Goal: Transaction & Acquisition: Subscribe to service/newsletter

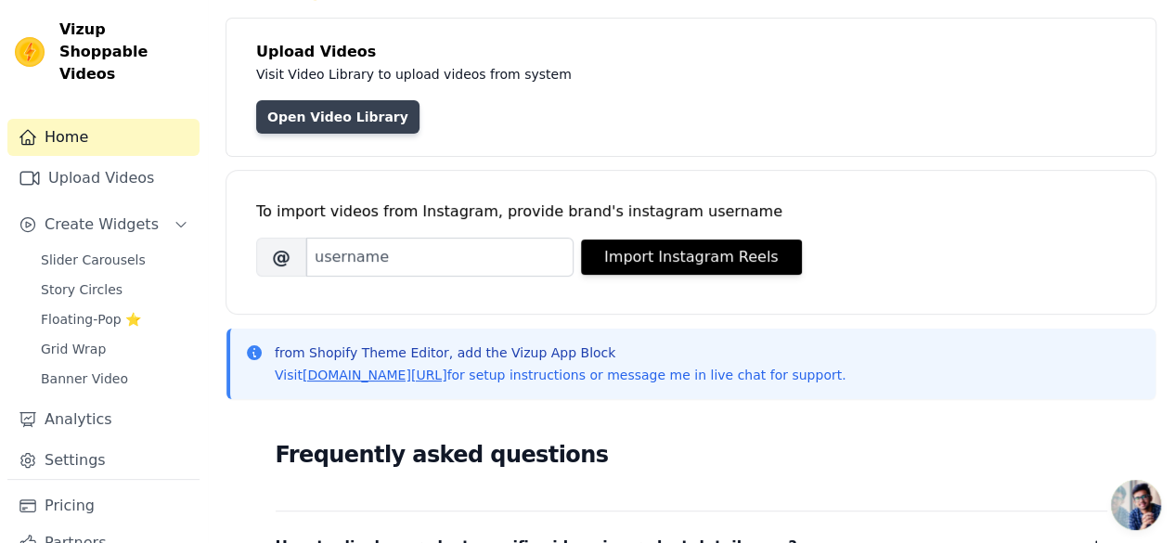
click at [345, 118] on link "Open Video Library" at bounding box center [337, 116] width 163 height 33
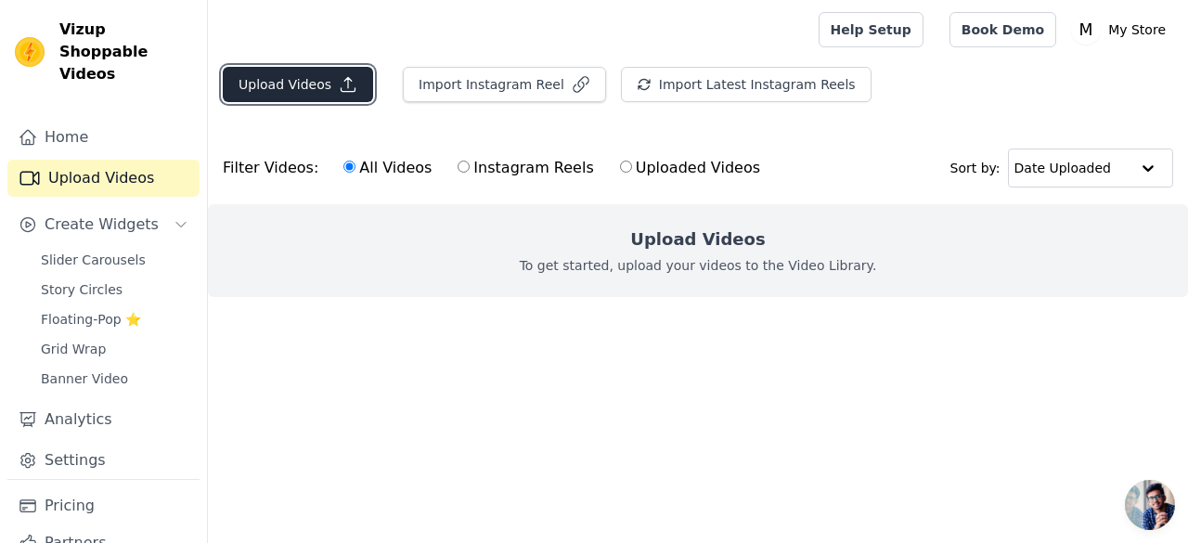
click at [308, 72] on button "Upload Videos" at bounding box center [298, 84] width 150 height 35
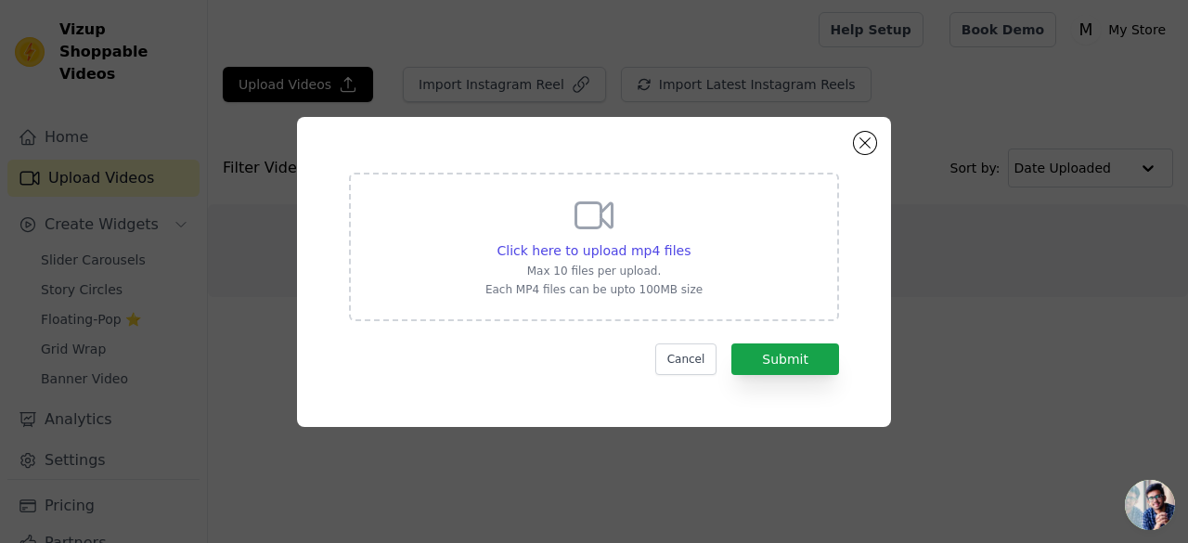
click at [561, 222] on div "Click here to upload mp4 files Max 10 files per upload. Each MP4 files can be u…" at bounding box center [593, 245] width 217 height 104
click at [689, 240] on input "Click here to upload mp4 files Max 10 files per upload. Each MP4 files can be u…" at bounding box center [689, 240] width 1 height 1
click at [878, 140] on div "Click here to upload mp4 files Max 10 files per upload. Each MP4 files can be u…" at bounding box center [594, 272] width 594 height 310
click at [870, 139] on button "Close modal" at bounding box center [865, 143] width 22 height 22
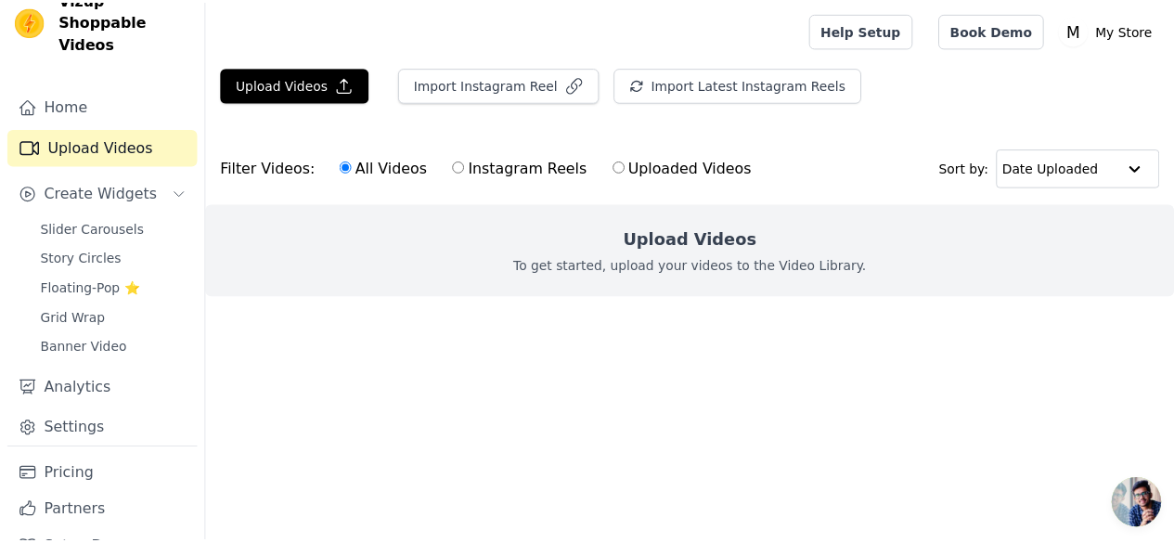
scroll to position [47, 0]
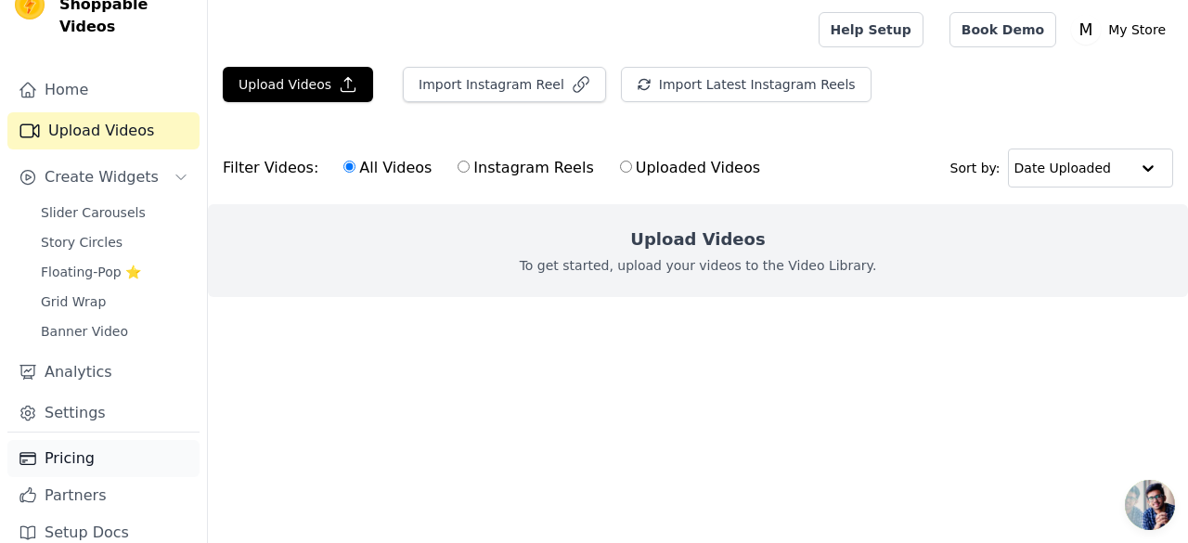
click at [93, 444] on link "Pricing" at bounding box center [103, 458] width 192 height 37
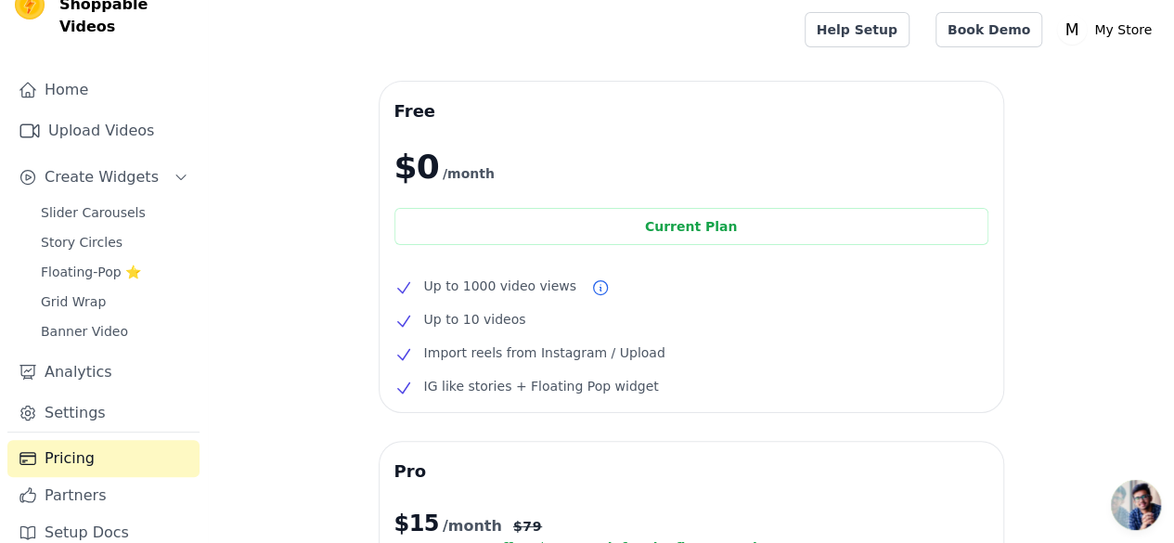
click at [536, 285] on span "Up to 1000 video views" at bounding box center [500, 286] width 152 height 22
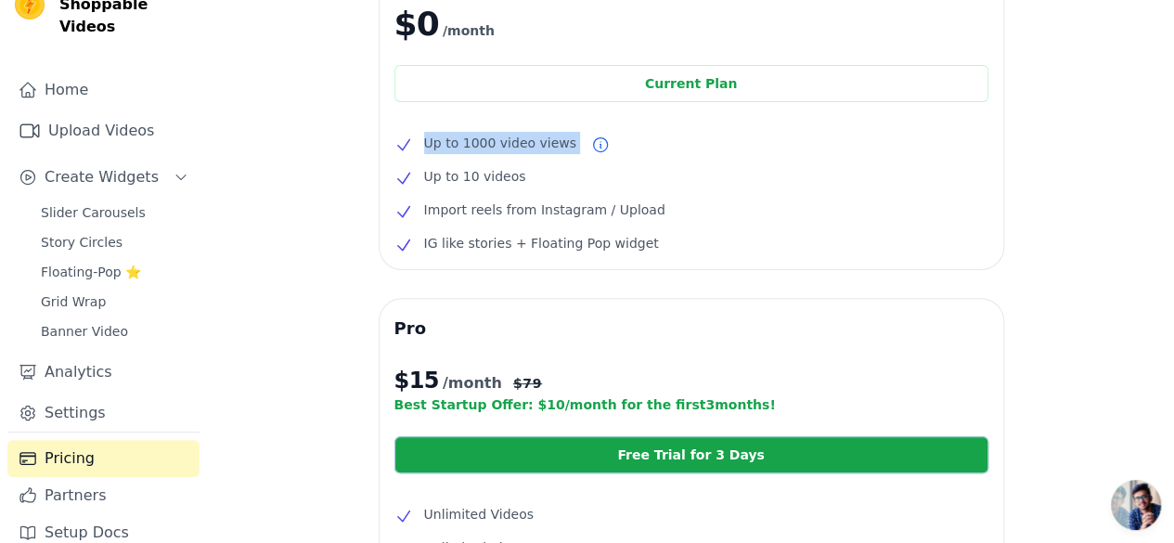
scroll to position [186, 0]
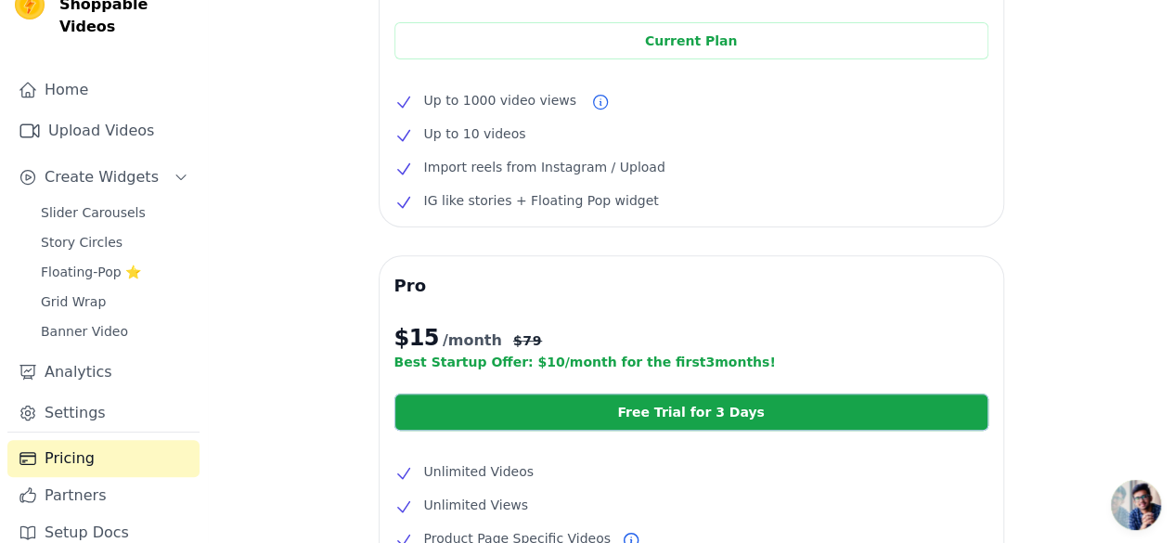
click at [498, 201] on span "IG like stories + Floating Pop widget" at bounding box center [541, 200] width 235 height 22
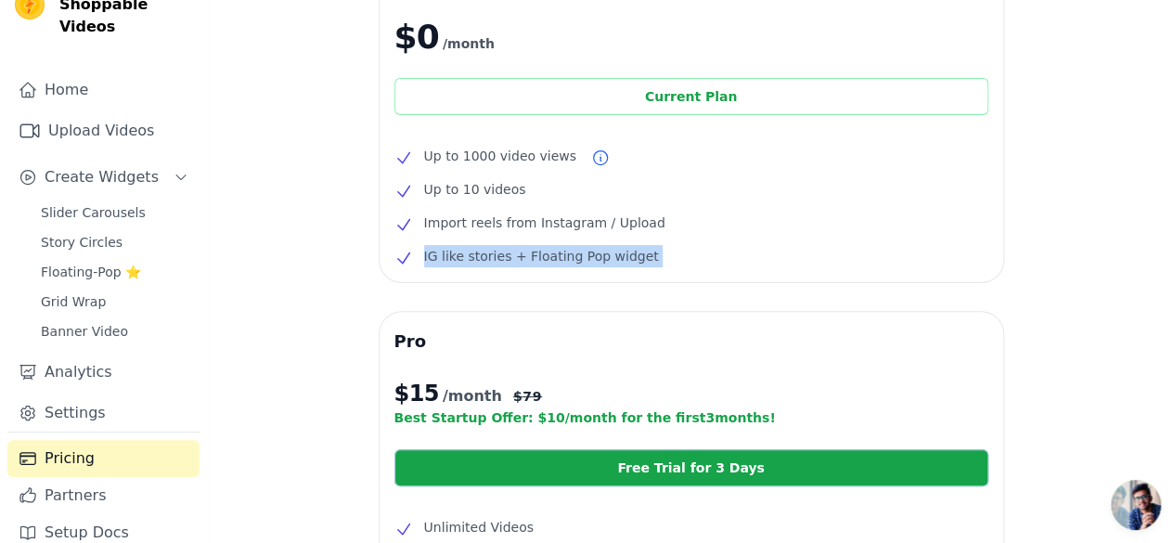
scroll to position [93, 0]
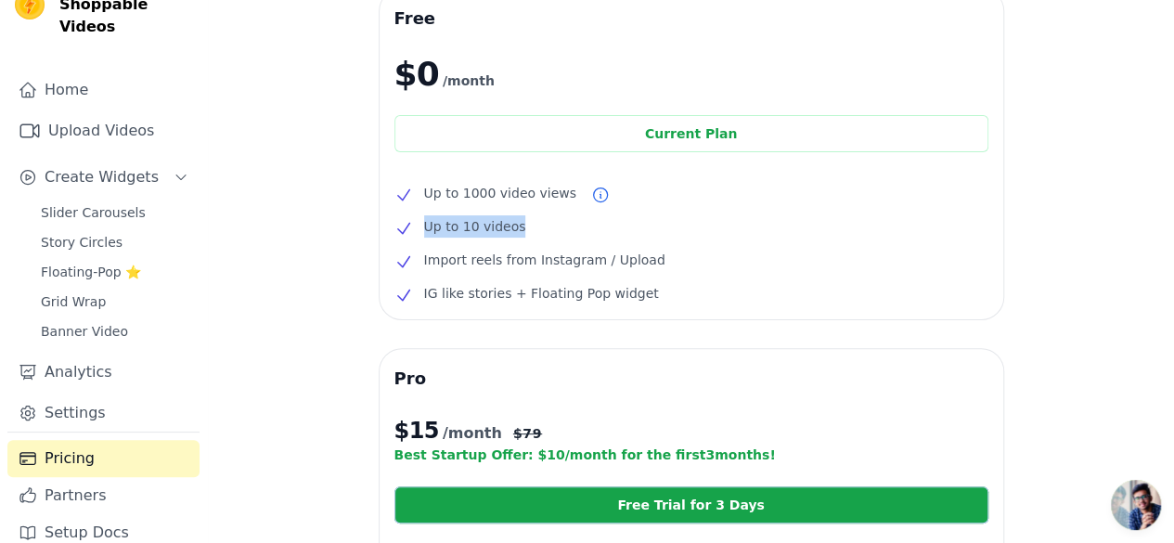
drag, startPoint x: 545, startPoint y: 227, endPoint x: 356, endPoint y: 225, distance: 188.4
click at [356, 225] on div "Free $0 /month Current Plan Up to 1000 video views Up to 10 videos Import reels…" at bounding box center [691, 503] width 966 height 1028
click at [566, 220] on li "Up to 10 videos" at bounding box center [691, 226] width 594 height 22
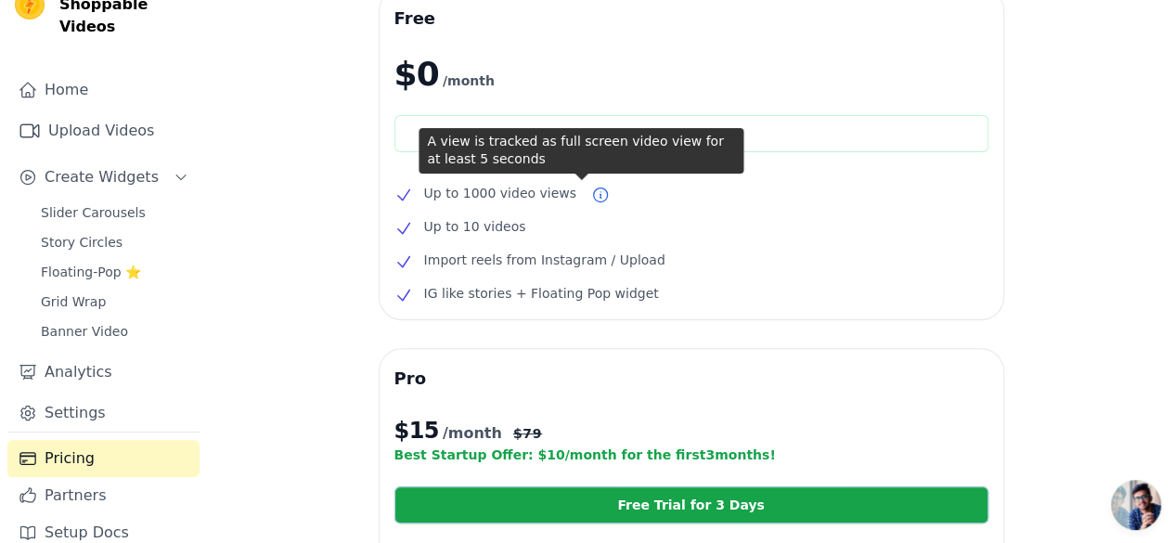
click at [591, 190] on icon at bounding box center [600, 195] width 19 height 19
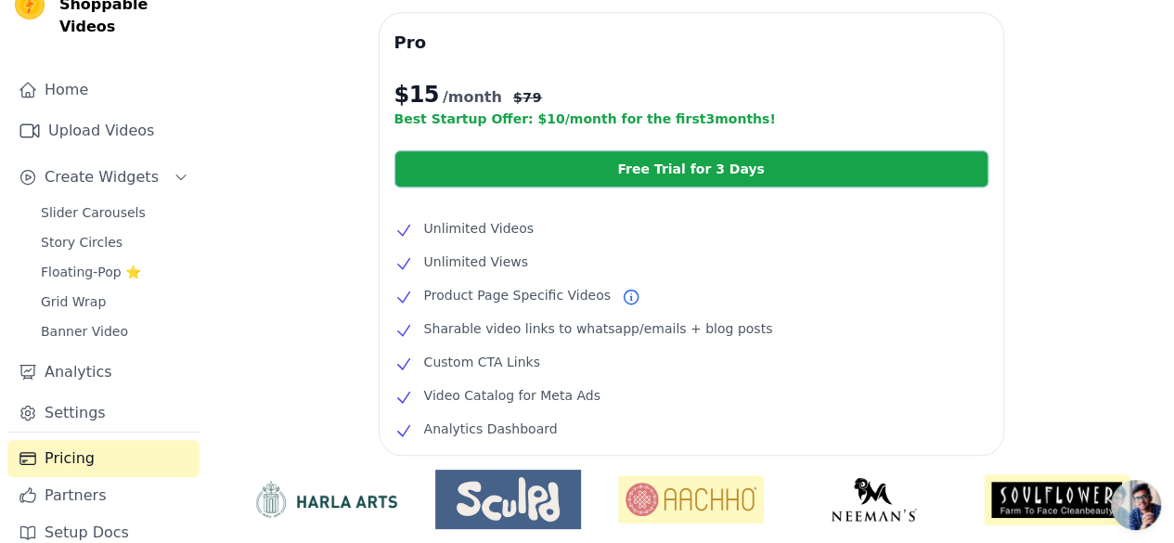
scroll to position [557, 0]
